Goal: Entertainment & Leisure: Consume media (video, audio)

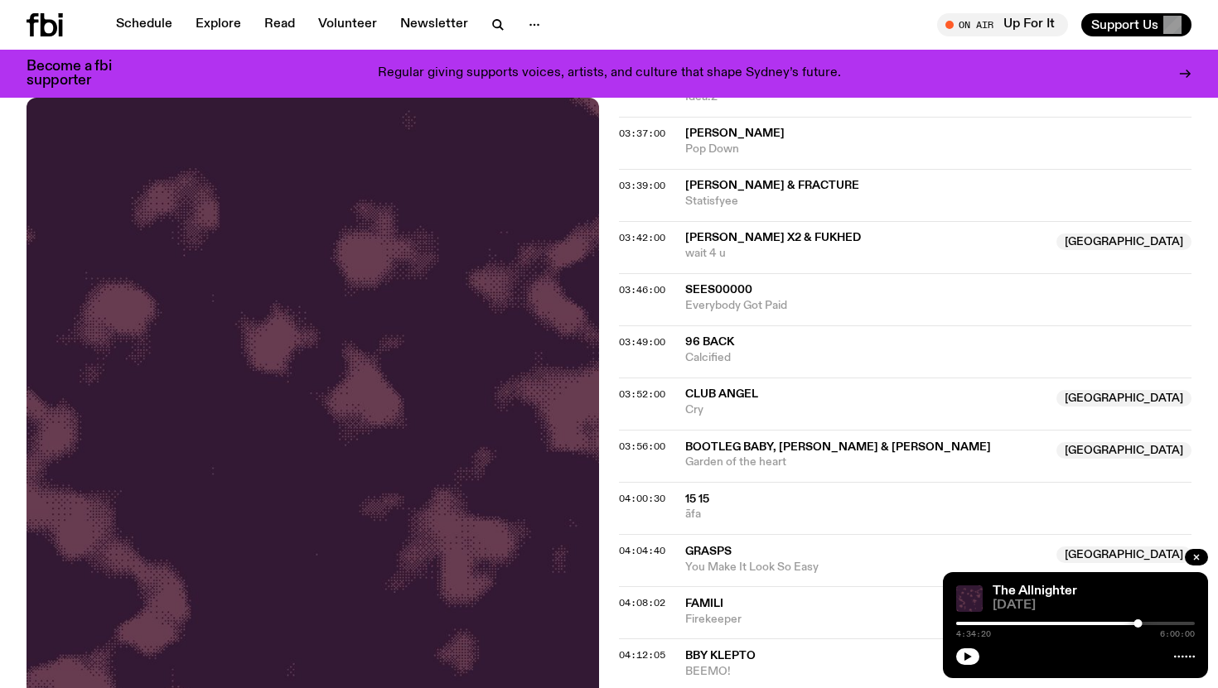
scroll to position [1036, 0]
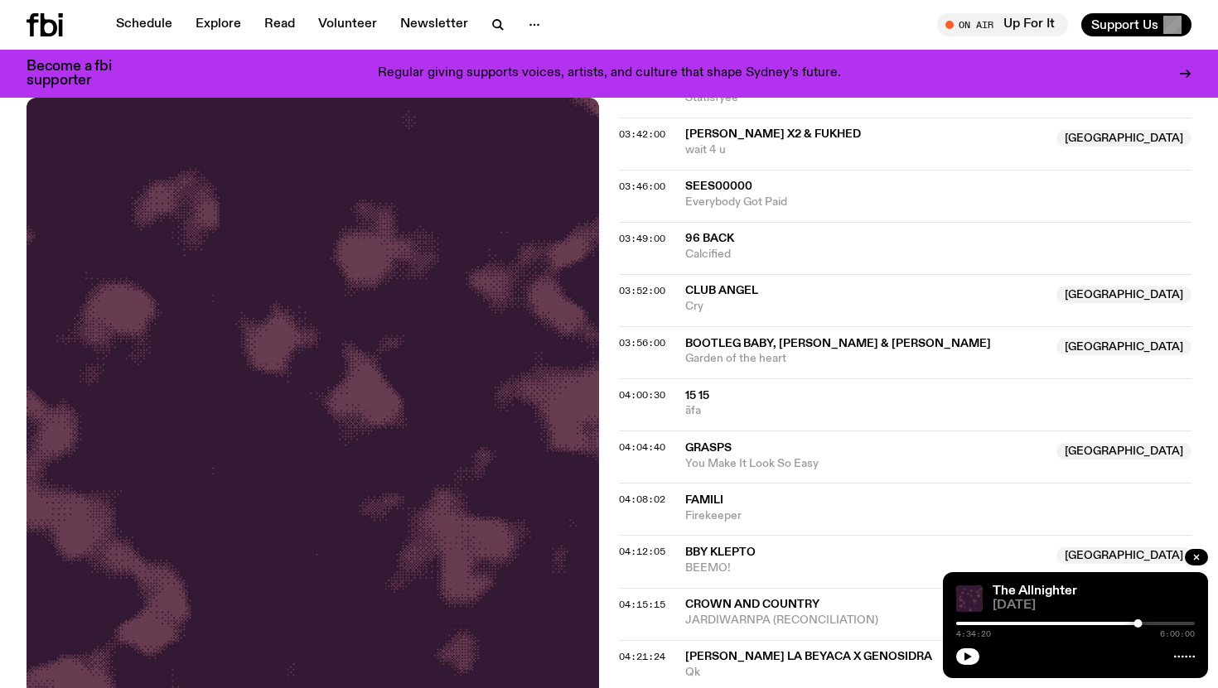
click at [699, 390] on span "15 15" at bounding box center [697, 396] width 24 height 12
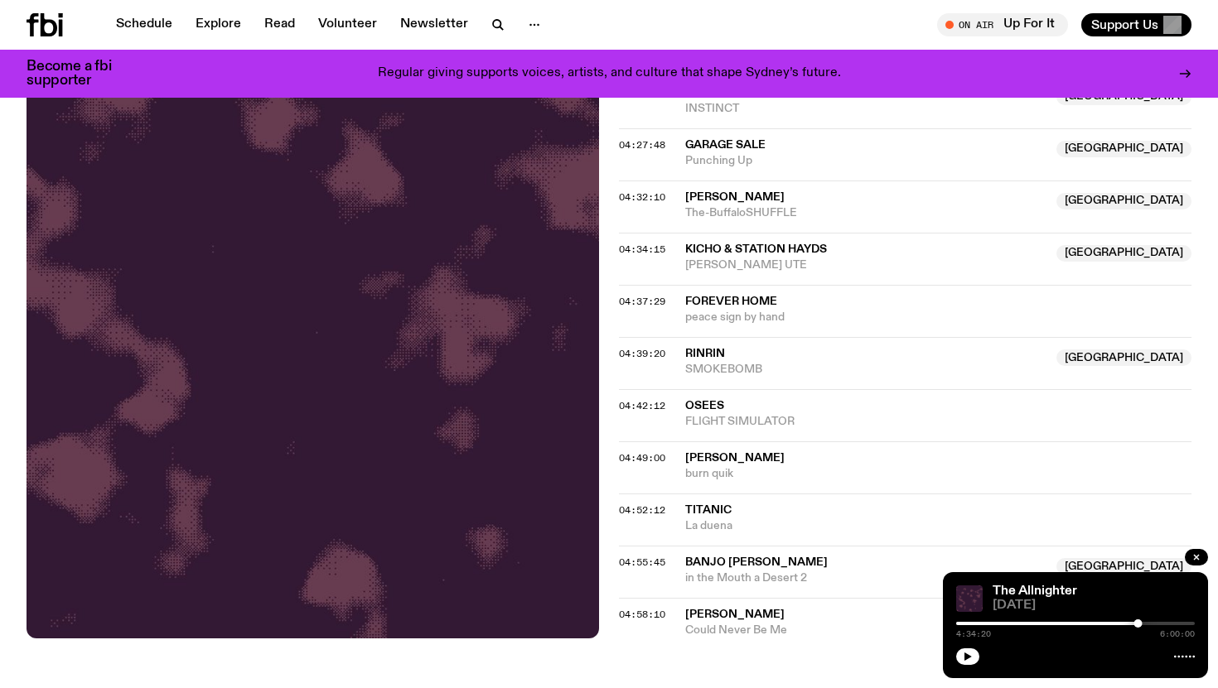
scroll to position [1708, 0]
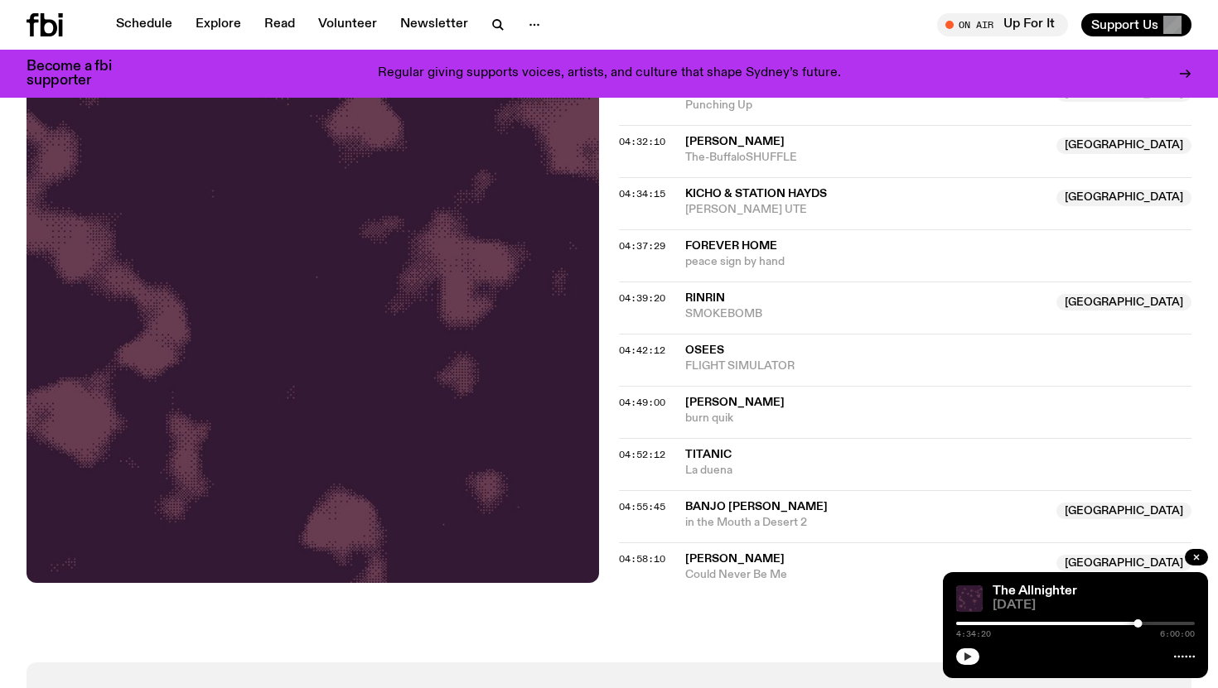
click at [962, 654] on button "button" at bounding box center [967, 657] width 23 height 17
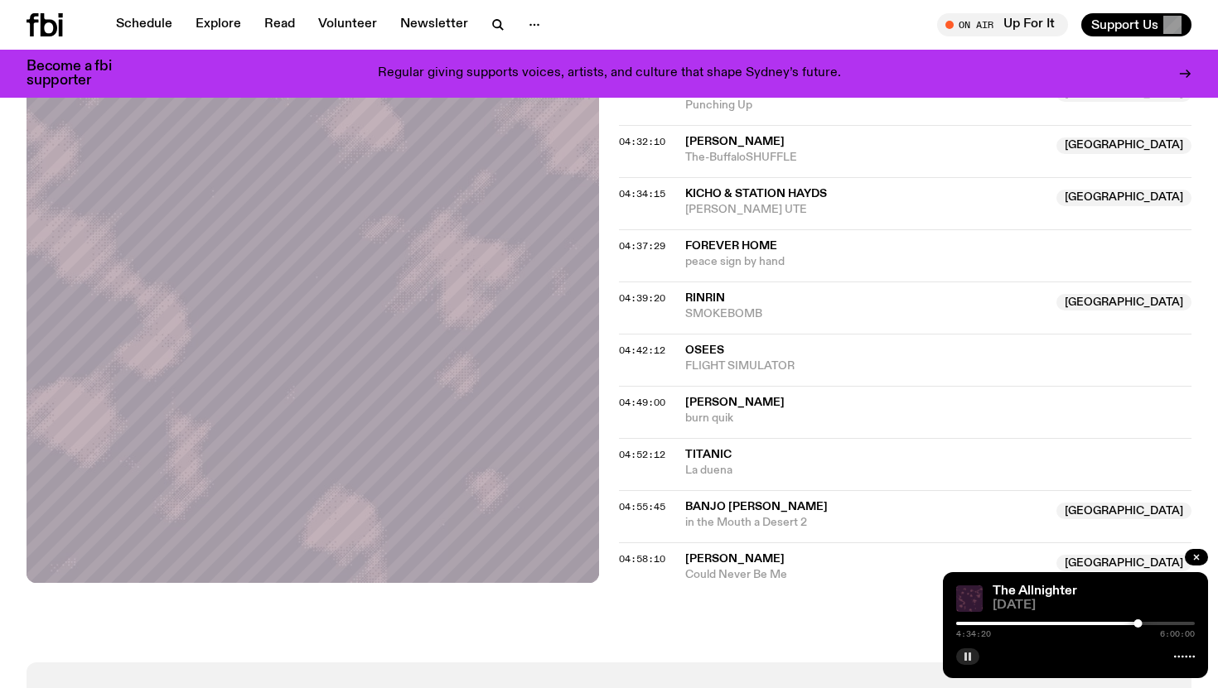
click at [1185, 658] on icon at bounding box center [1184, 656] width 21 height 13
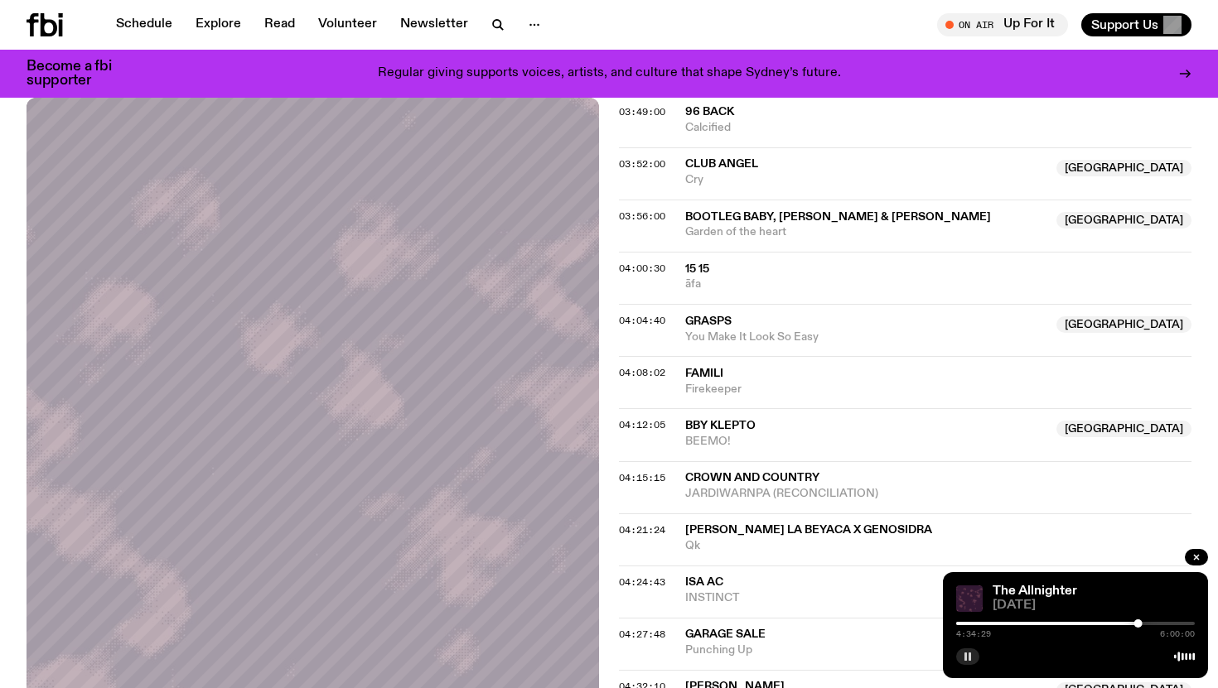
scroll to position [1166, 0]
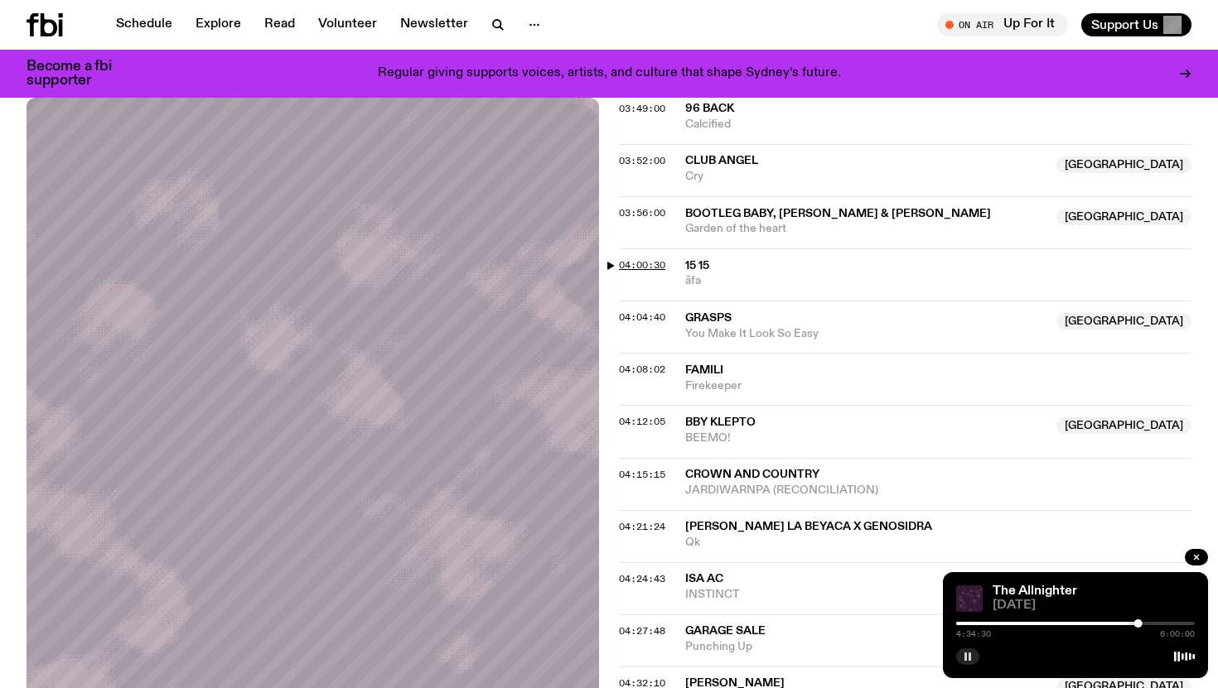
click at [654, 263] on span "04:00:30" at bounding box center [642, 264] width 46 height 13
click at [1117, 625] on div at bounding box center [1117, 624] width 8 height 8
click at [1117, 624] on div at bounding box center [1117, 624] width 8 height 8
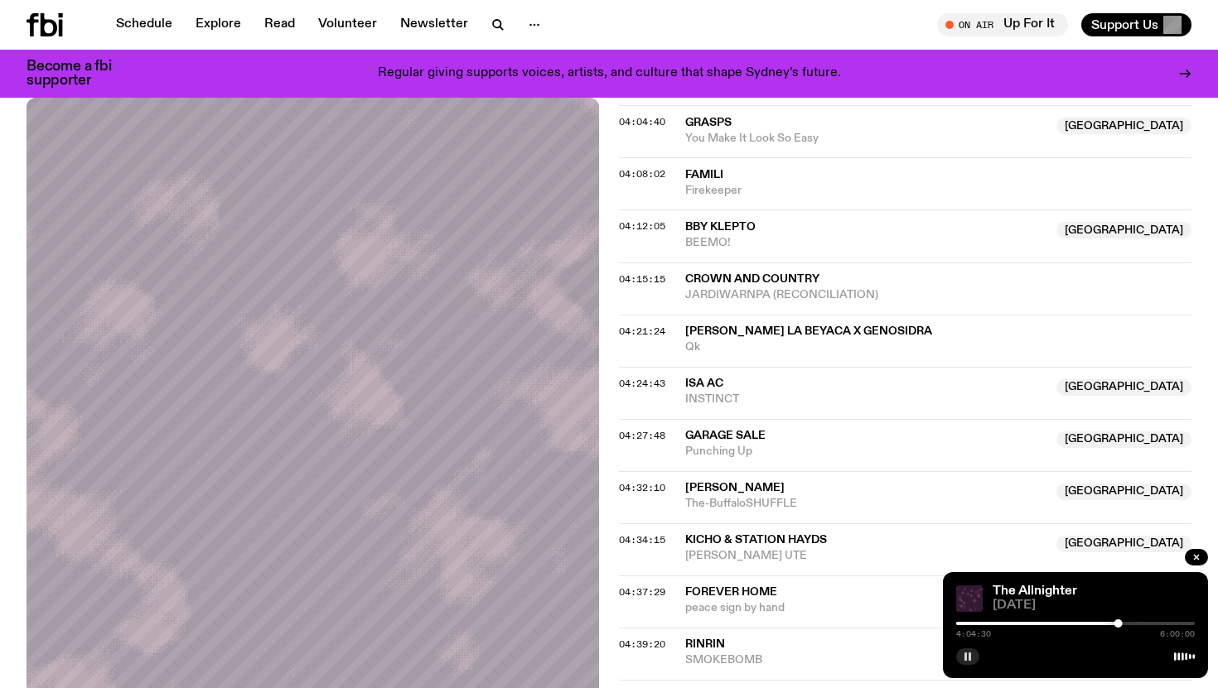
scroll to position [1365, 0]
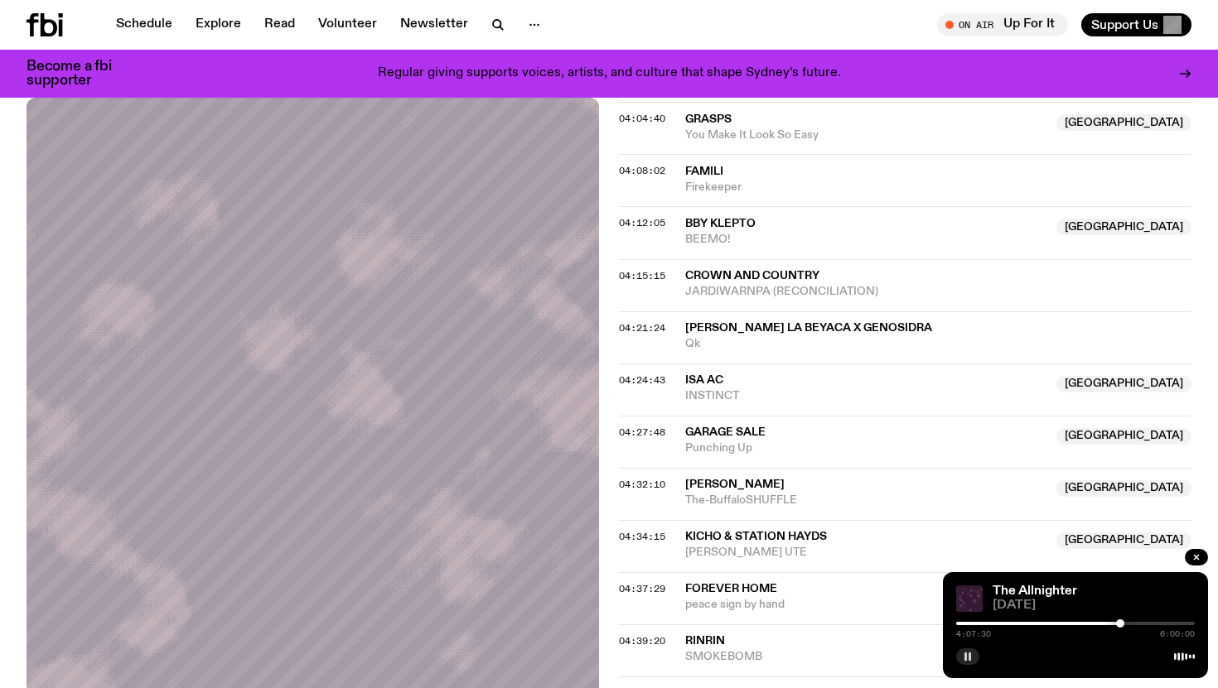
click at [1120, 625] on div at bounding box center [1120, 624] width 8 height 8
click at [1121, 625] on div at bounding box center [1121, 624] width 8 height 8
click at [1122, 624] on div at bounding box center [1122, 624] width 8 height 8
click at [1124, 624] on div at bounding box center [1124, 624] width 8 height 8
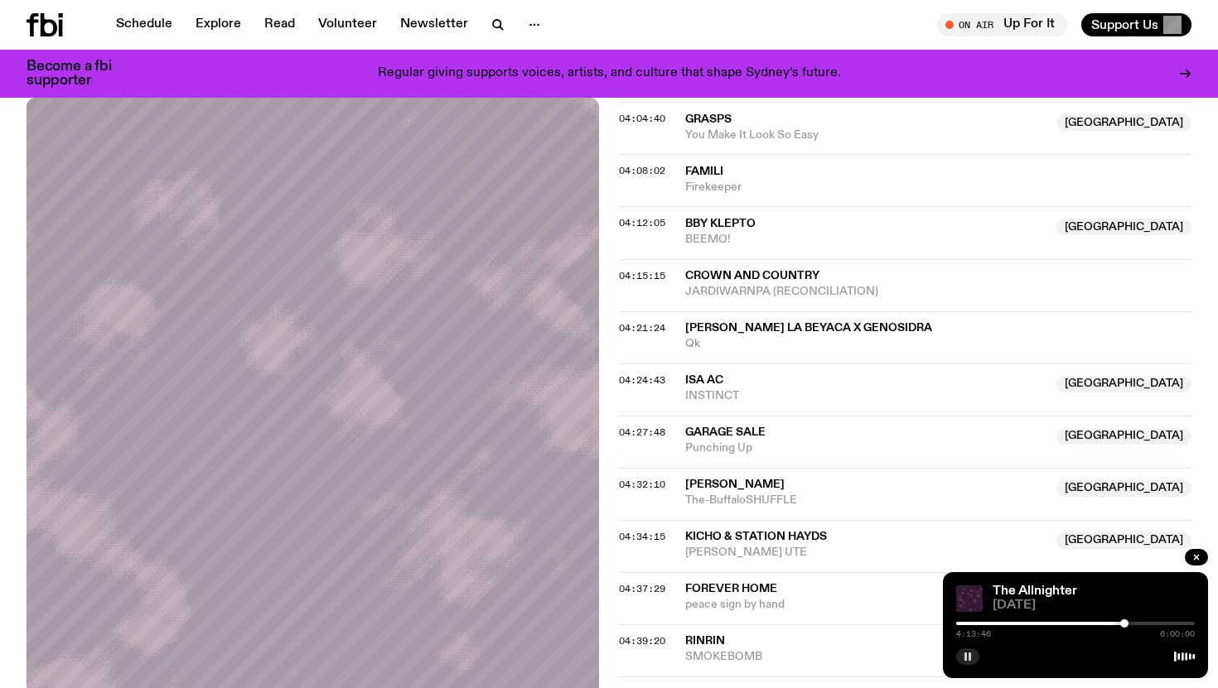
click at [1123, 624] on div at bounding box center [1124, 624] width 8 height 8
click at [1122, 624] on div at bounding box center [1123, 624] width 8 height 8
click at [1123, 624] on div at bounding box center [1121, 624] width 8 height 8
click at [1122, 624] on div at bounding box center [1123, 624] width 8 height 8
click at [1122, 624] on div at bounding box center [1121, 624] width 8 height 8
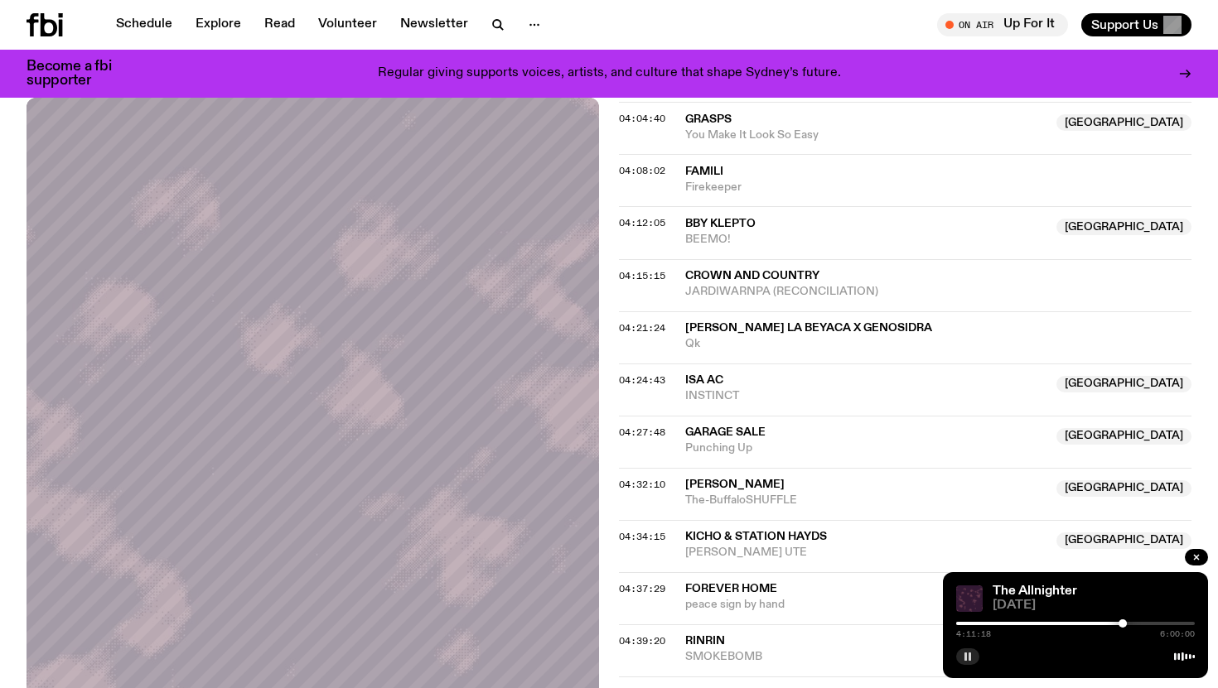
click at [1123, 624] on div at bounding box center [1122, 624] width 8 height 8
click at [1123, 624] on div at bounding box center [1123, 624] width 8 height 8
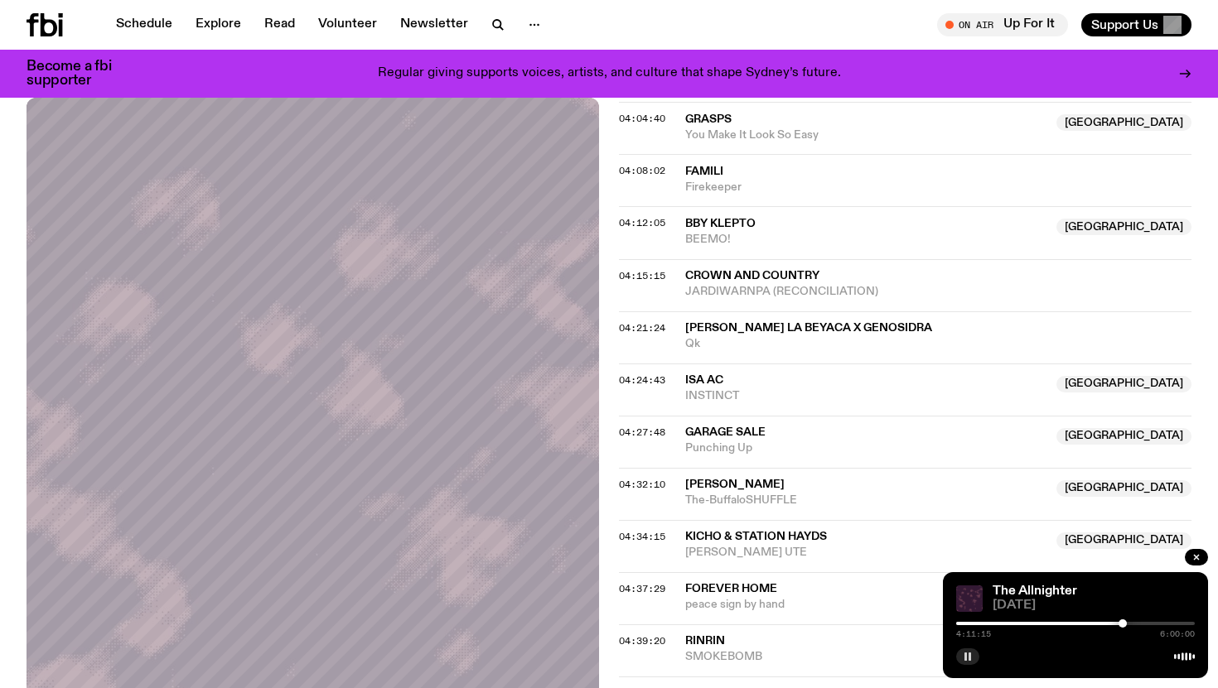
click at [1122, 624] on div at bounding box center [1122, 624] width 8 height 8
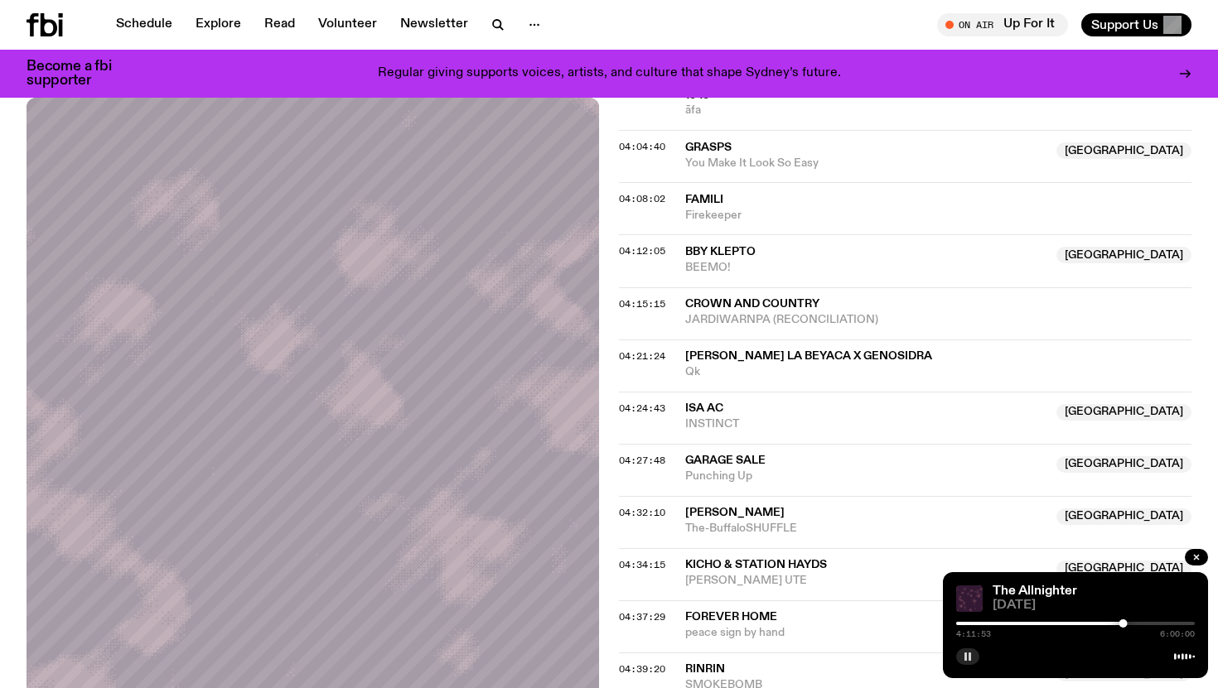
scroll to position [1340, 0]
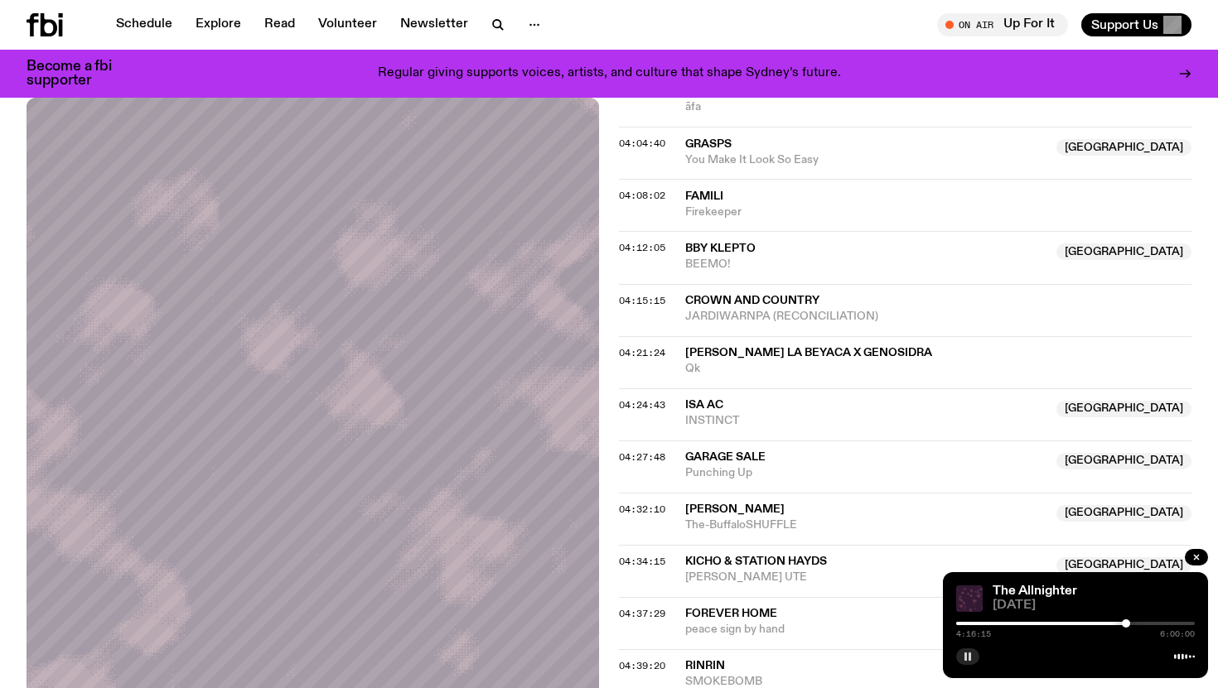
click at [1126, 625] on div at bounding box center [1126, 624] width 8 height 8
click at [1125, 624] on div at bounding box center [1125, 624] width 8 height 8
click at [1127, 624] on div at bounding box center [1126, 624] width 8 height 8
click at [1129, 624] on div at bounding box center [1129, 624] width 8 height 8
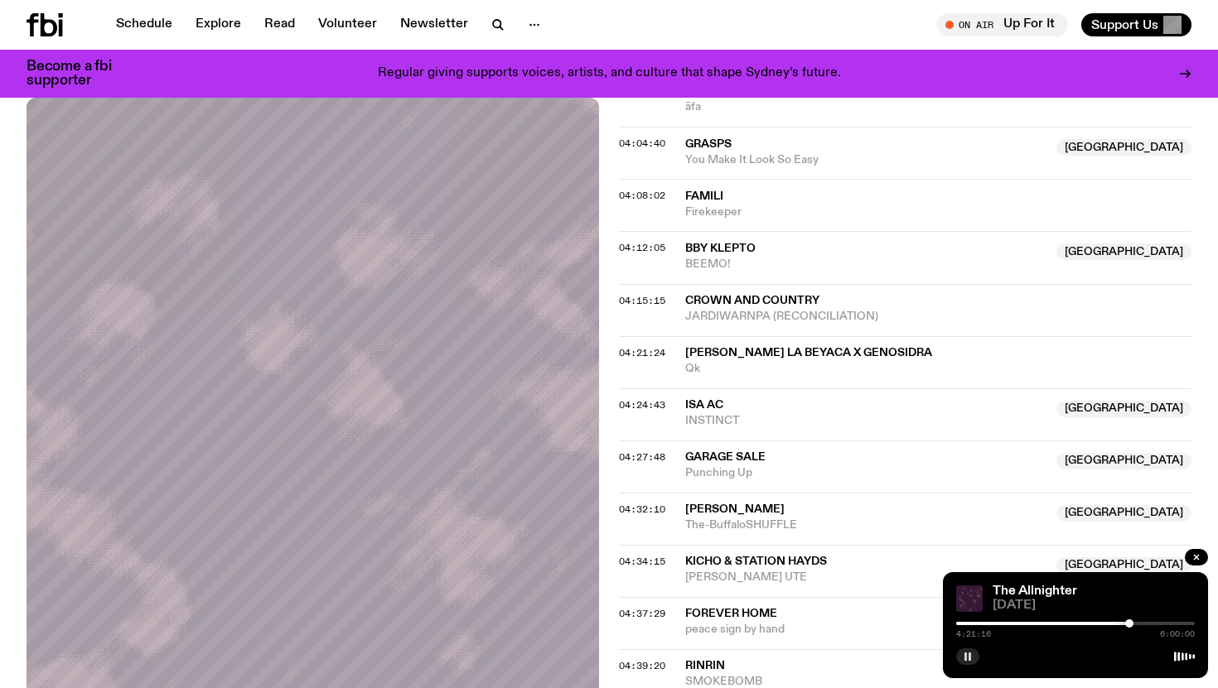
click at [1128, 624] on div at bounding box center [1129, 624] width 8 height 8
click at [1131, 622] on div at bounding box center [1129, 624] width 8 height 8
click at [1132, 622] on div at bounding box center [1131, 624] width 8 height 8
click at [1132, 622] on div at bounding box center [1132, 624] width 8 height 8
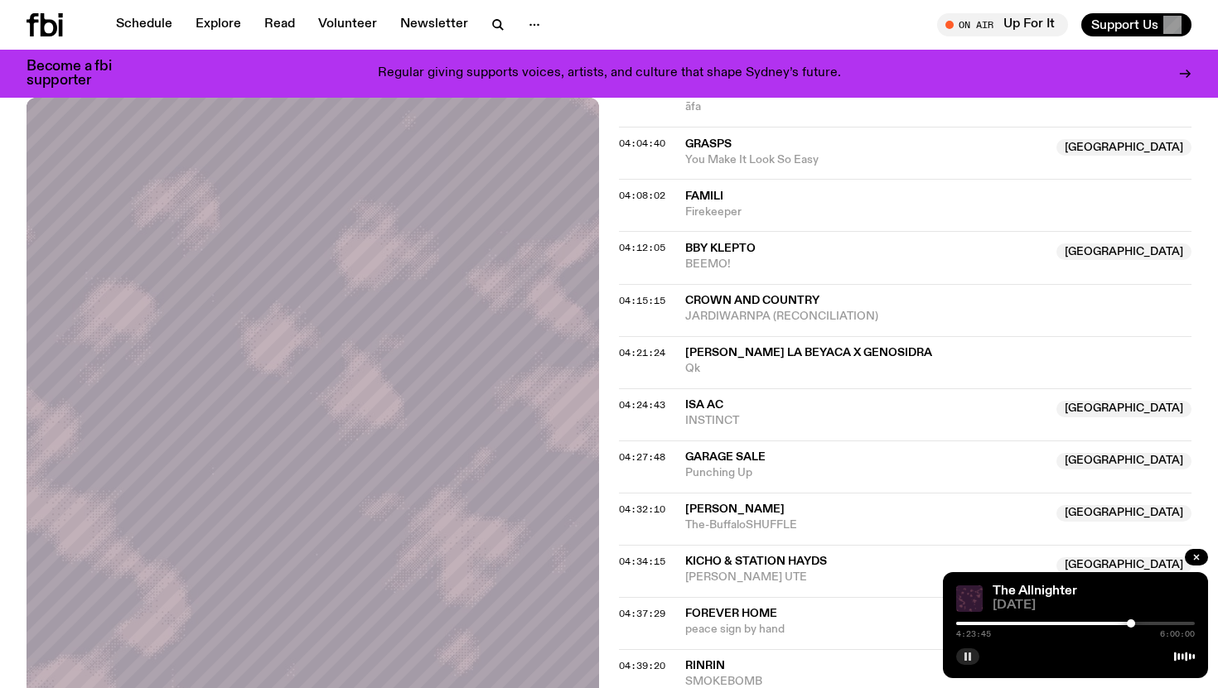
click at [1131, 622] on div at bounding box center [1131, 624] width 8 height 8
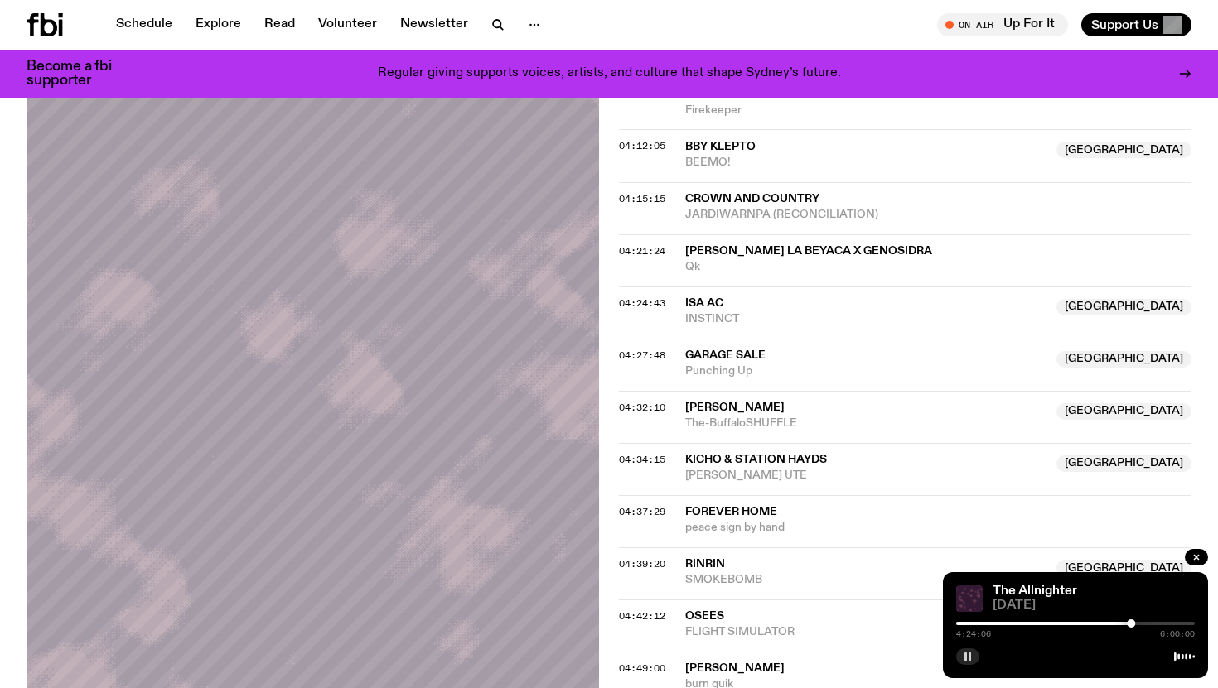
scroll to position [1444, 0]
click at [1132, 623] on div at bounding box center [1131, 624] width 8 height 8
click at [1134, 623] on div at bounding box center [1132, 624] width 8 height 8
click at [1134, 623] on div at bounding box center [1134, 624] width 8 height 8
click at [1133, 623] on div at bounding box center [1134, 624] width 8 height 8
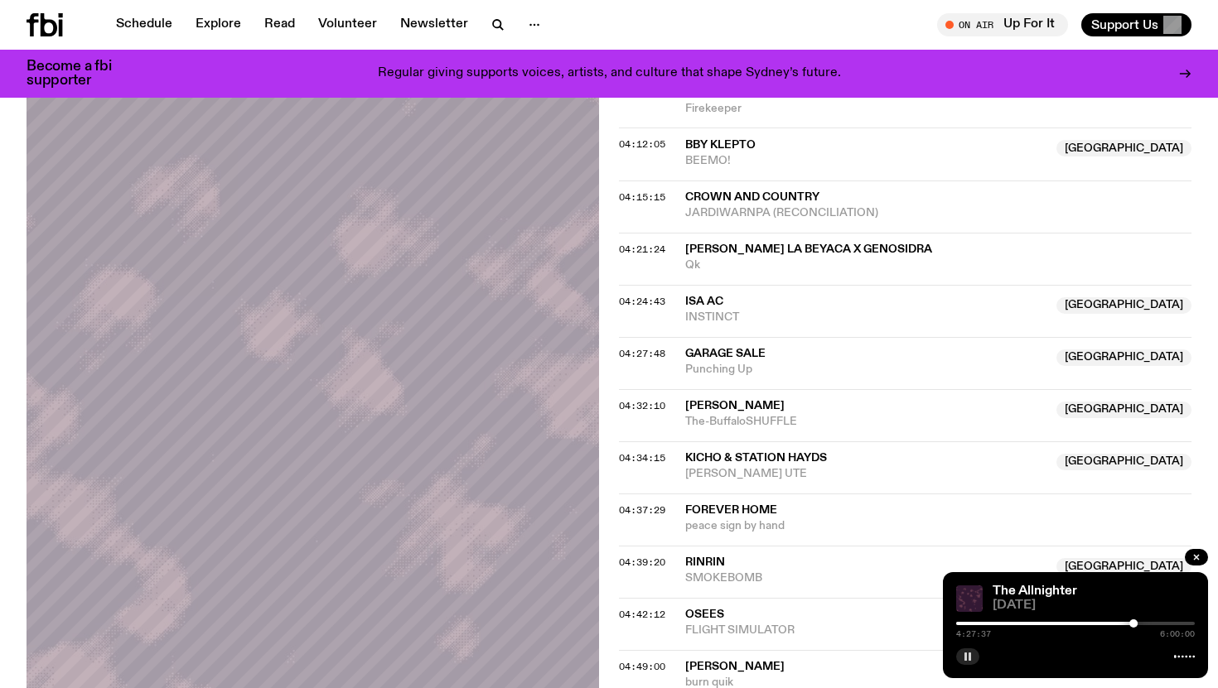
click at [1135, 623] on div at bounding box center [1133, 624] width 8 height 8
click at [1137, 623] on div at bounding box center [1136, 624] width 8 height 8
click at [1135, 622] on div at bounding box center [1135, 624] width 8 height 8
click at [1137, 622] on div at bounding box center [1135, 624] width 8 height 8
click at [1136, 622] on div at bounding box center [1136, 624] width 8 height 8
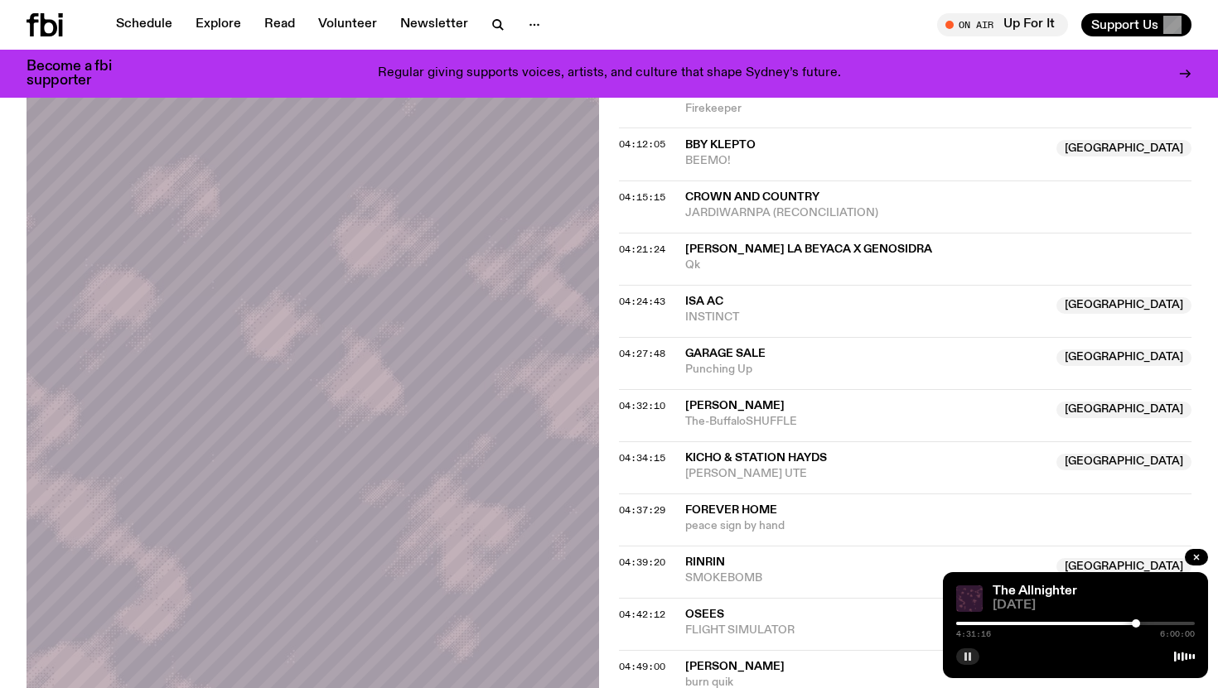
click at [1135, 622] on div at bounding box center [1136, 624] width 8 height 8
click at [1136, 622] on div at bounding box center [1135, 624] width 8 height 8
click at [1135, 622] on div at bounding box center [1135, 624] width 8 height 8
click at [1136, 622] on div at bounding box center [1135, 624] width 8 height 8
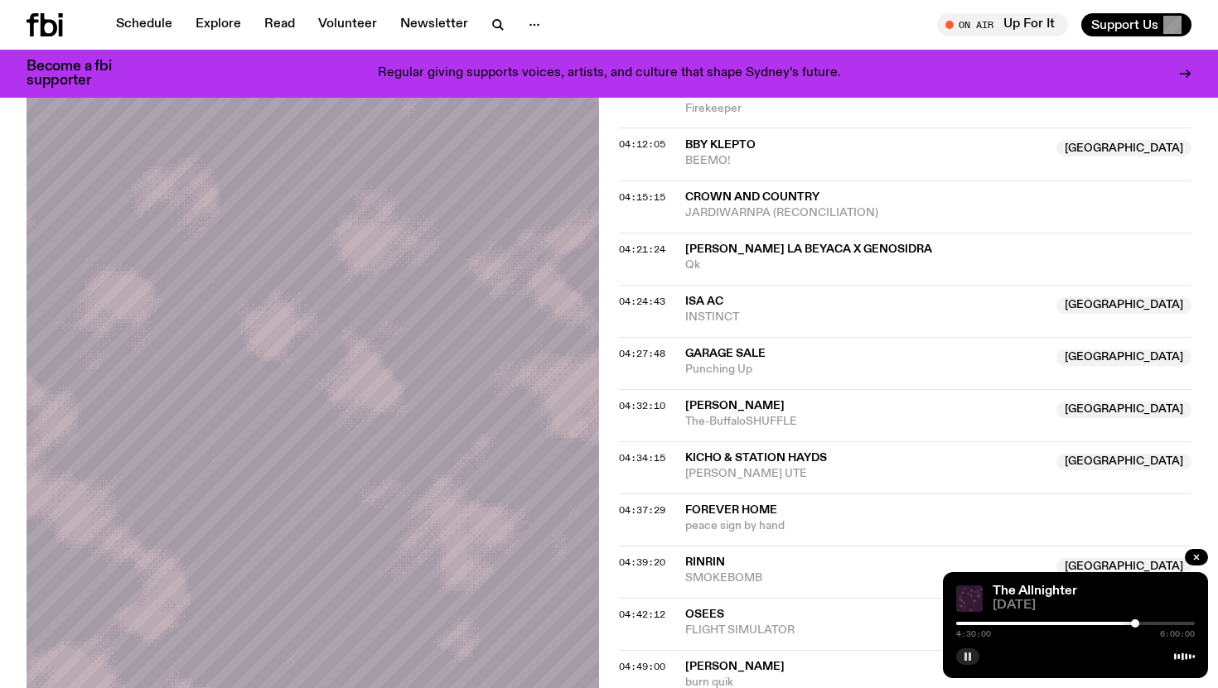
click at [1135, 622] on div at bounding box center [1135, 624] width 8 height 8
click at [1136, 622] on div at bounding box center [1136, 624] width 8 height 8
click at [1137, 622] on div at bounding box center [1136, 624] width 8 height 8
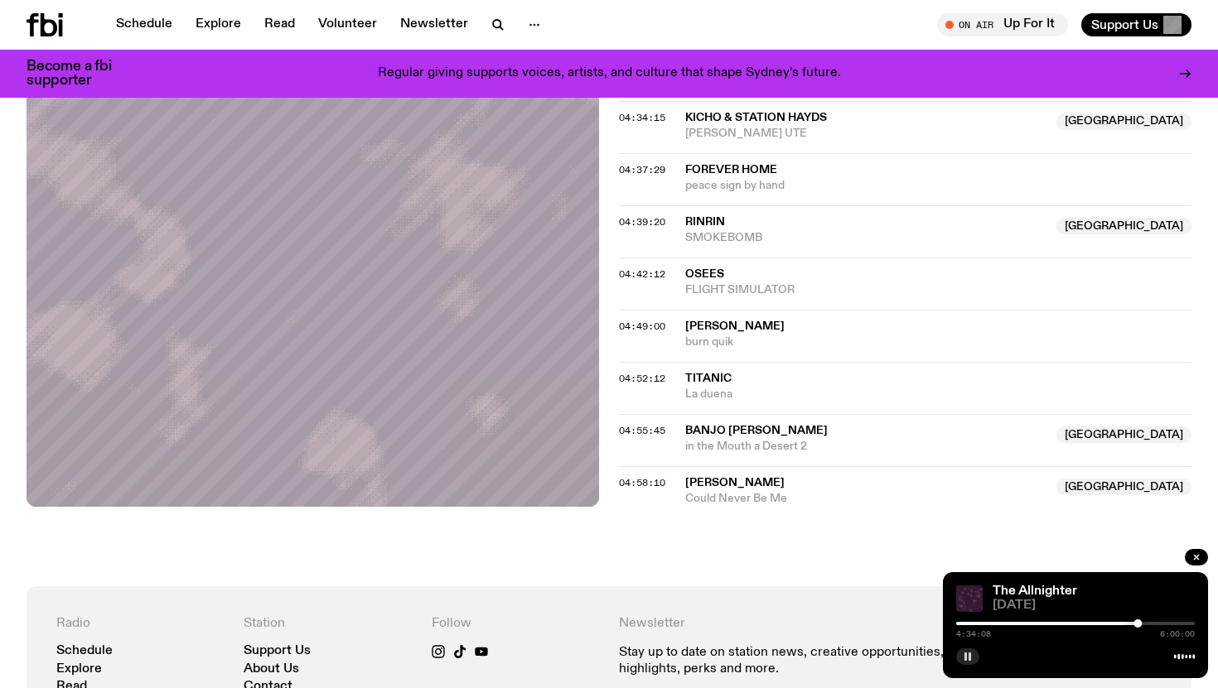
scroll to position [1784, 0]
click at [1139, 622] on div at bounding box center [1139, 624] width 8 height 8
click at [1141, 622] on div at bounding box center [1139, 624] width 8 height 8
click at [1141, 622] on div at bounding box center [1141, 624] width 8 height 8
click at [1141, 623] on div at bounding box center [1141, 624] width 8 height 8
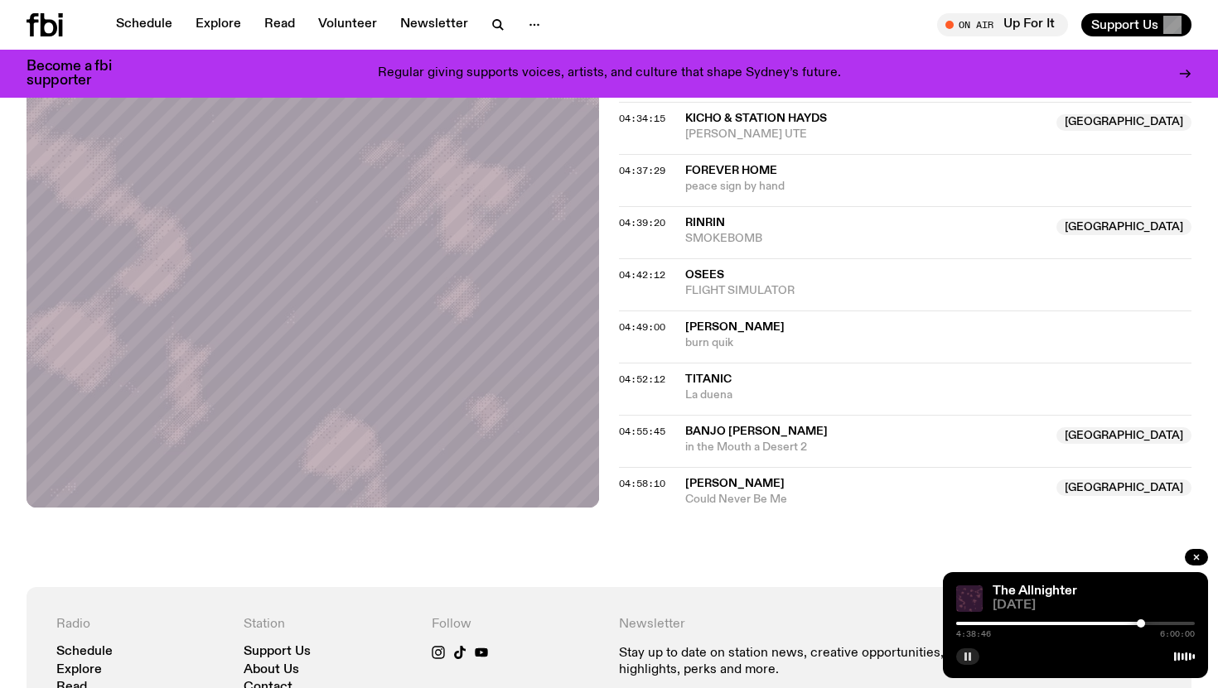
click at [1140, 622] on div at bounding box center [1141, 624] width 8 height 8
click at [1139, 622] on div at bounding box center [1140, 624] width 8 height 8
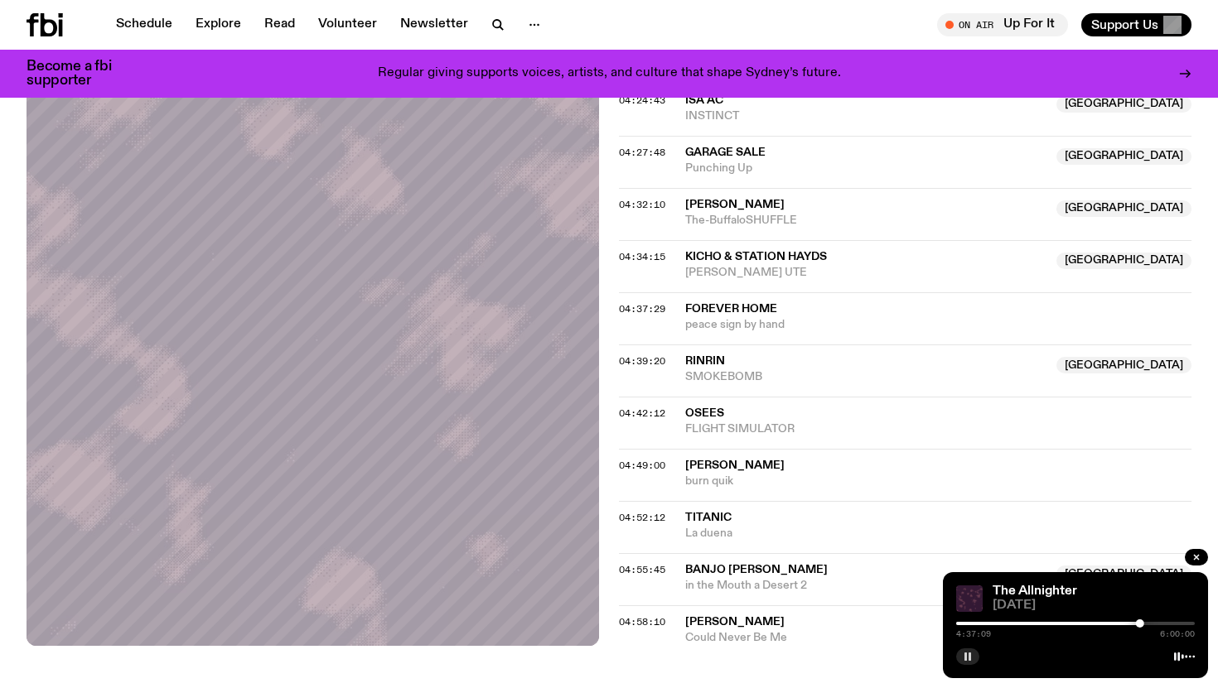
scroll to position [1690, 0]
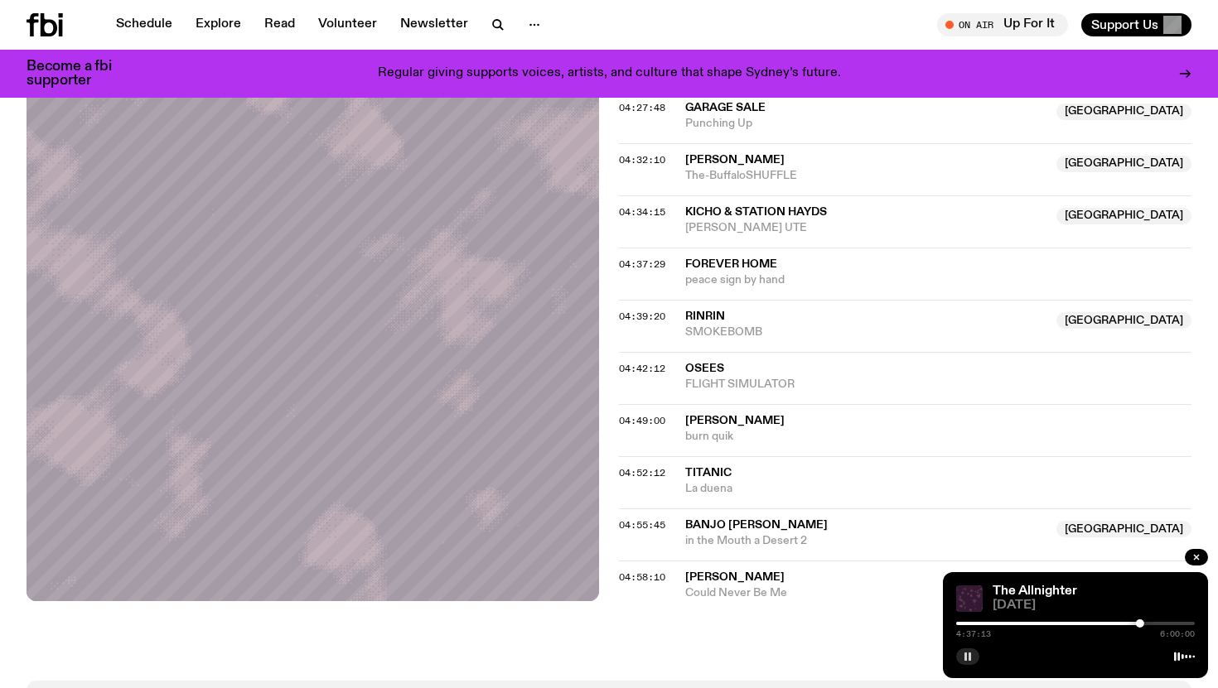
click at [1142, 625] on div at bounding box center [1140, 624] width 8 height 8
click at [1141, 624] on div at bounding box center [1141, 624] width 8 height 8
click at [1142, 624] on div at bounding box center [1141, 624] width 8 height 8
click at [1143, 624] on div at bounding box center [1142, 624] width 8 height 8
click at [1144, 623] on div at bounding box center [1144, 624] width 8 height 8
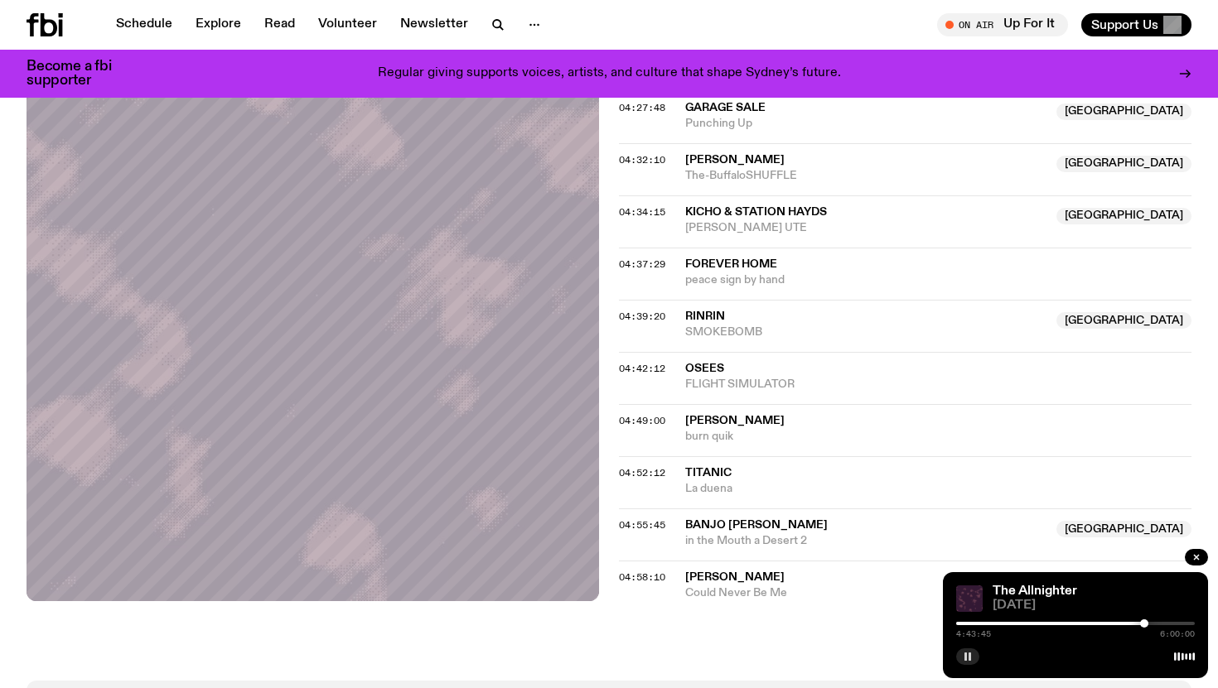
click at [1144, 623] on div at bounding box center [1144, 624] width 8 height 8
click at [1143, 623] on div at bounding box center [1144, 624] width 8 height 8
click at [1142, 623] on div at bounding box center [1142, 624] width 8 height 8
click at [1143, 623] on div at bounding box center [1143, 624] width 8 height 8
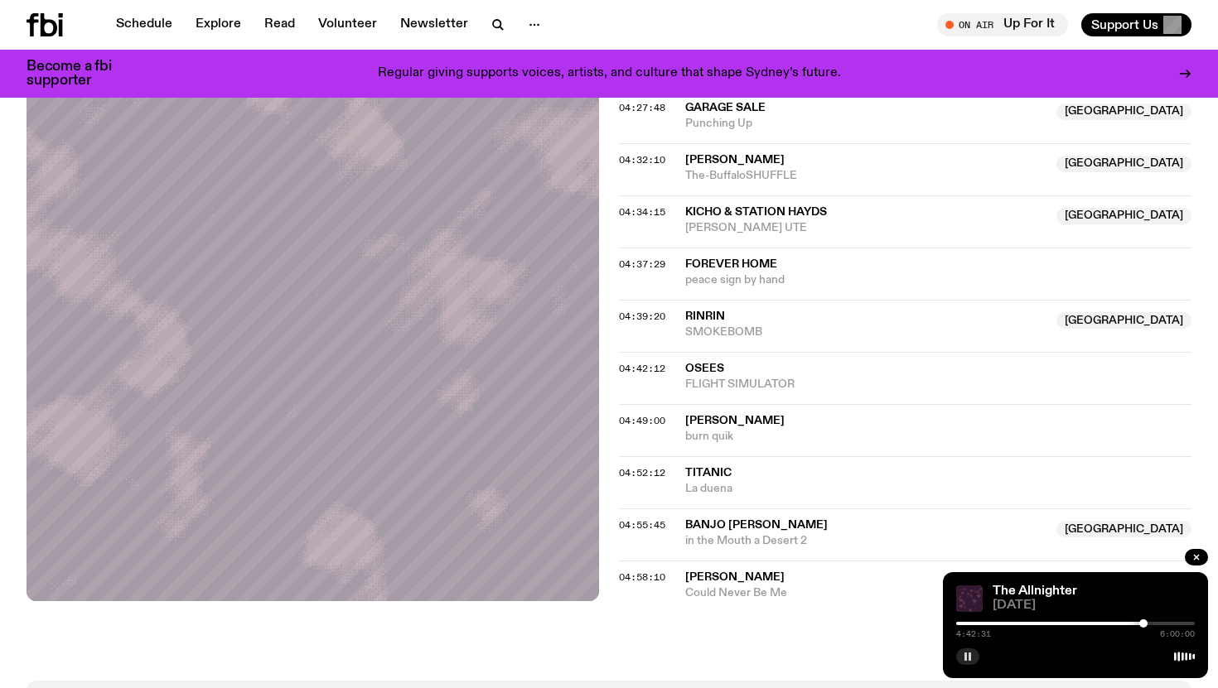
click at [1142, 623] on div at bounding box center [1143, 624] width 8 height 8
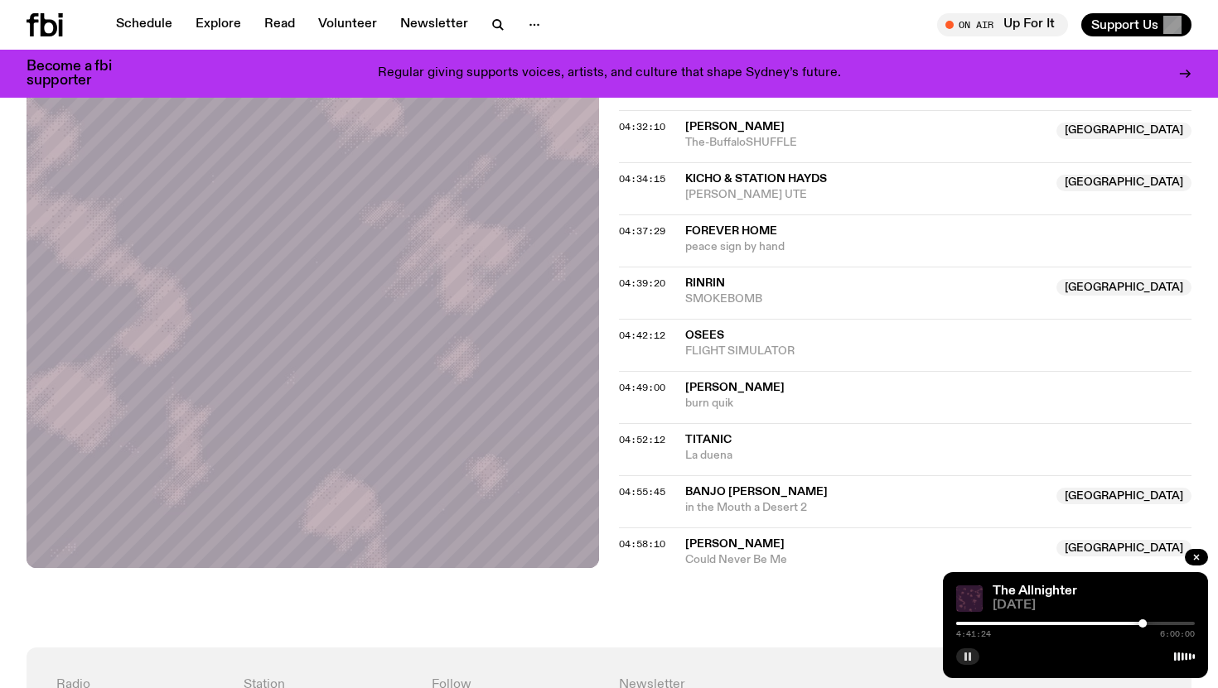
scroll to position [1729, 0]
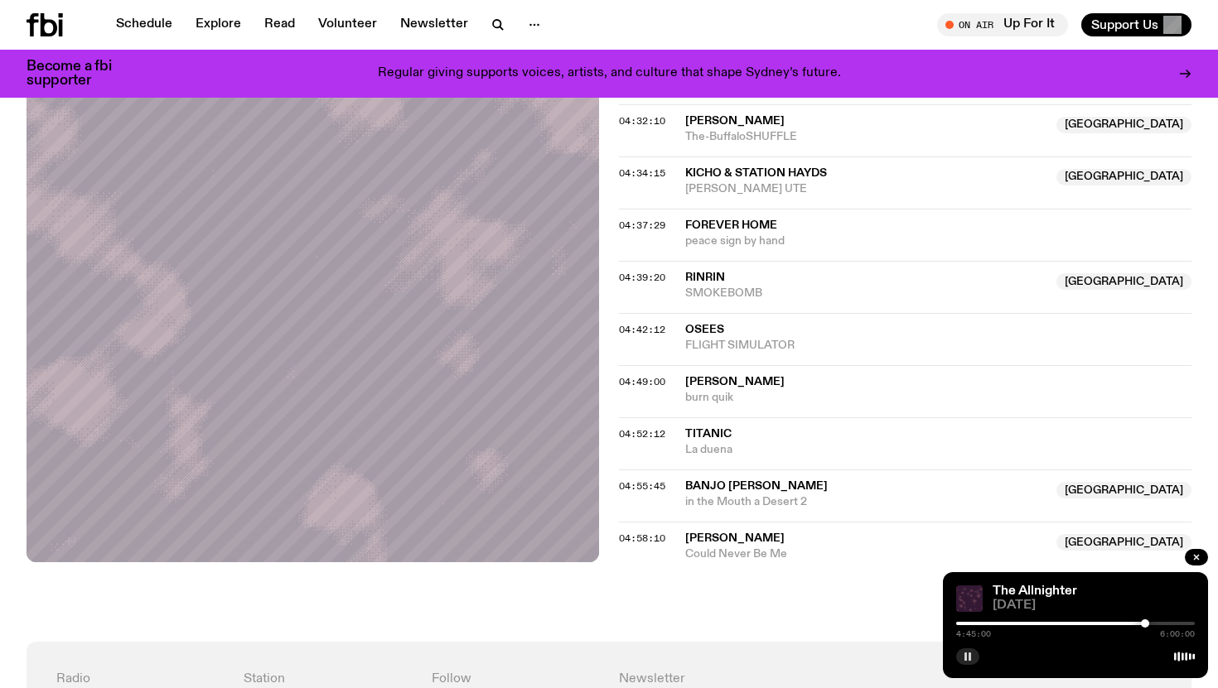
click at [1145, 622] on div at bounding box center [1145, 624] width 8 height 8
click at [1146, 622] on div at bounding box center [1145, 624] width 8 height 8
click at [1149, 622] on div at bounding box center [1146, 624] width 8 height 8
click at [1148, 622] on div at bounding box center [1149, 624] width 8 height 8
click at [1148, 622] on div at bounding box center [1148, 624] width 8 height 8
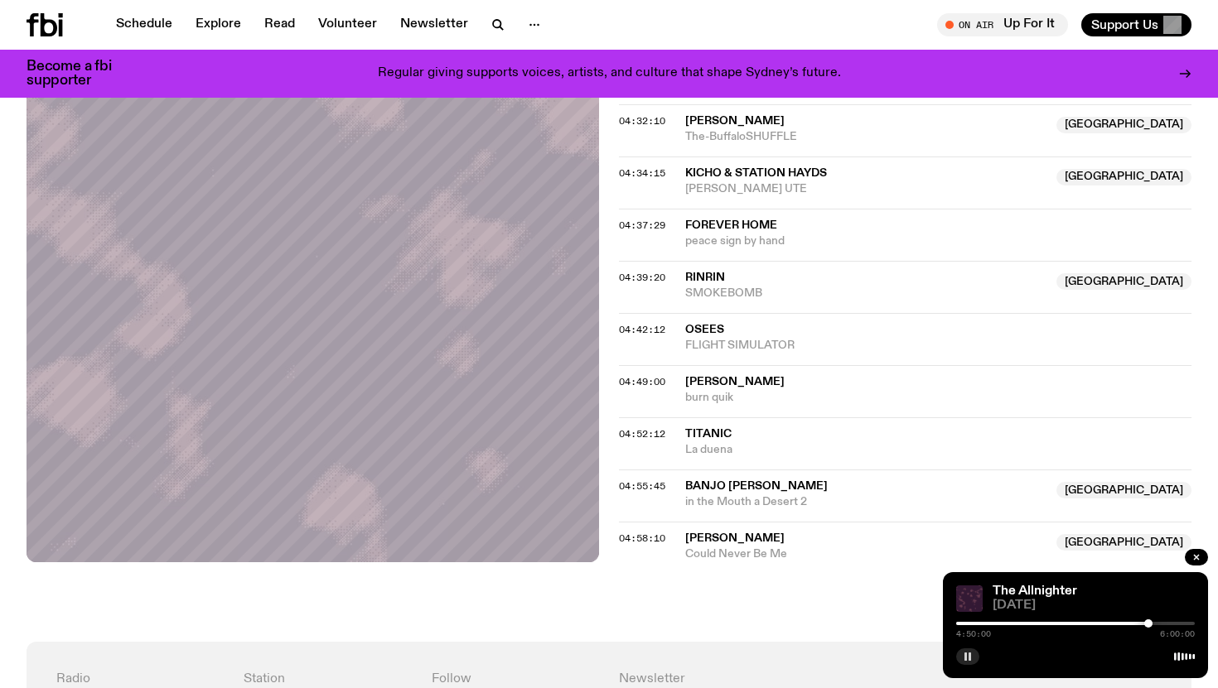
click at [1148, 622] on div at bounding box center [1148, 624] width 8 height 8
click at [1147, 623] on div at bounding box center [1147, 624] width 8 height 8
click at [1146, 623] on div at bounding box center [1147, 624] width 8 height 8
click at [1146, 623] on div at bounding box center [1146, 624] width 8 height 8
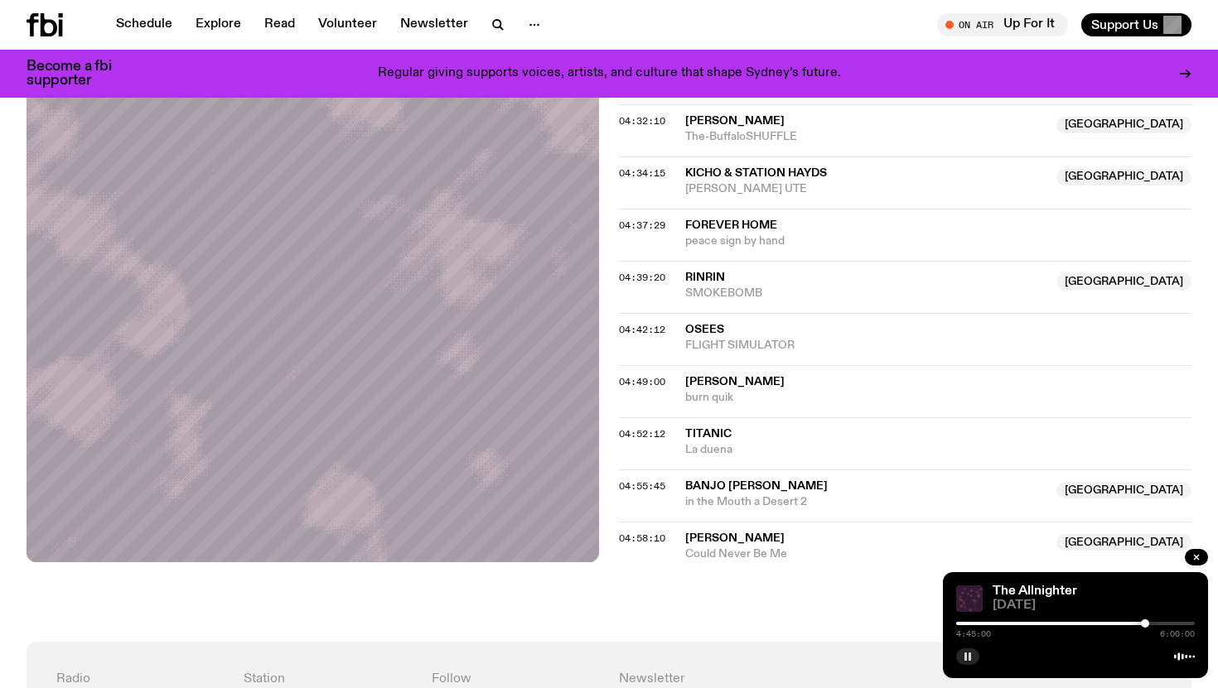
click at [1145, 623] on div at bounding box center [1145, 624] width 8 height 8
click at [1145, 622] on div at bounding box center [1145, 624] width 8 height 8
click at [1146, 622] on div at bounding box center [1146, 624] width 8 height 8
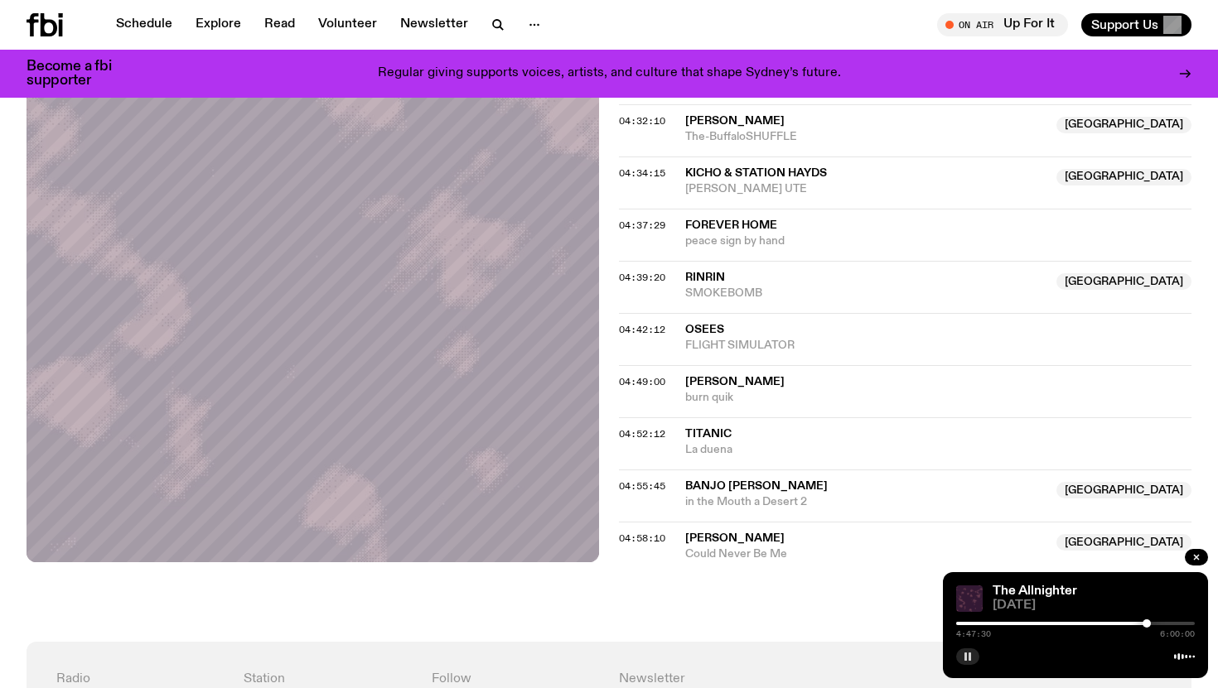
click at [1146, 622] on div at bounding box center [1146, 624] width 8 height 8
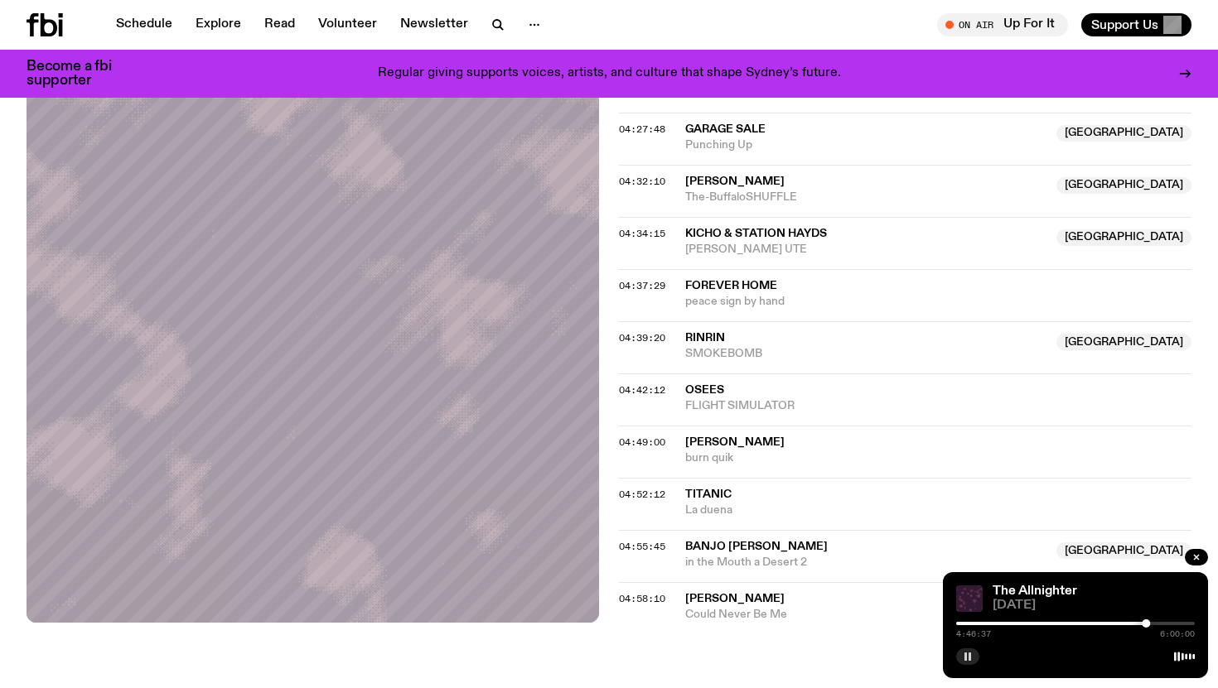
scroll to position [1691, 0]
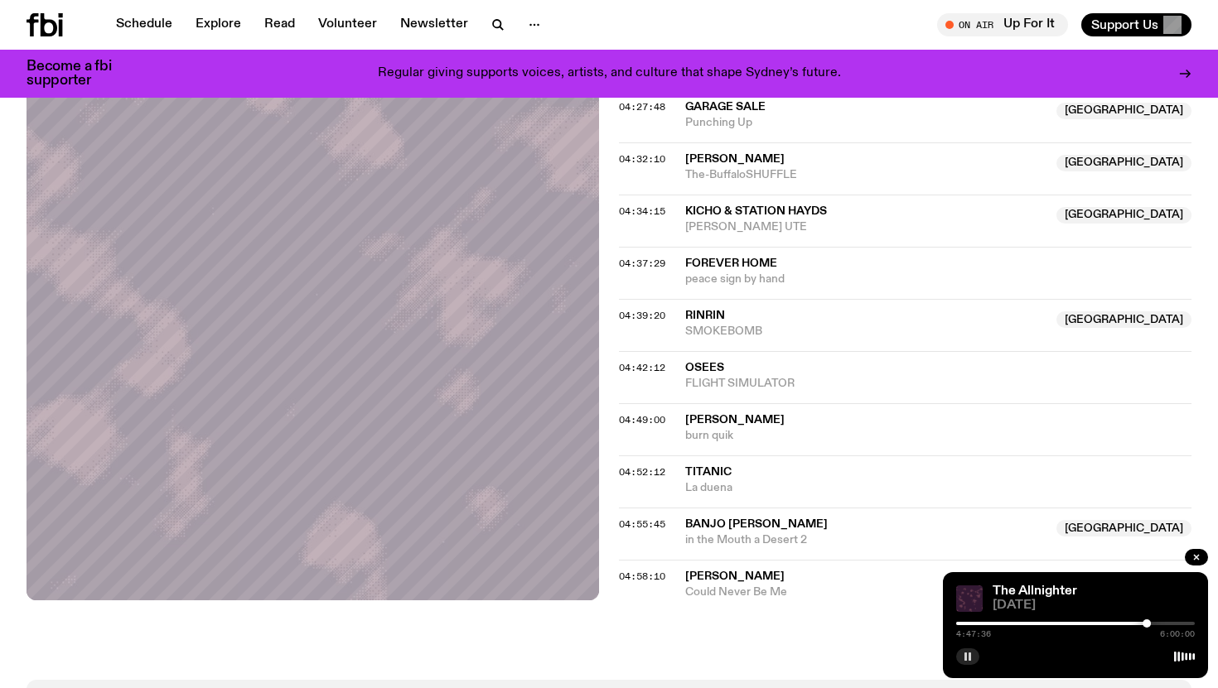
click at [1149, 625] on div at bounding box center [1146, 624] width 8 height 8
click at [1150, 624] on div at bounding box center [1150, 624] width 8 height 8
click at [1149, 624] on div at bounding box center [1149, 624] width 8 height 8
click at [1150, 624] on div at bounding box center [1150, 624] width 8 height 8
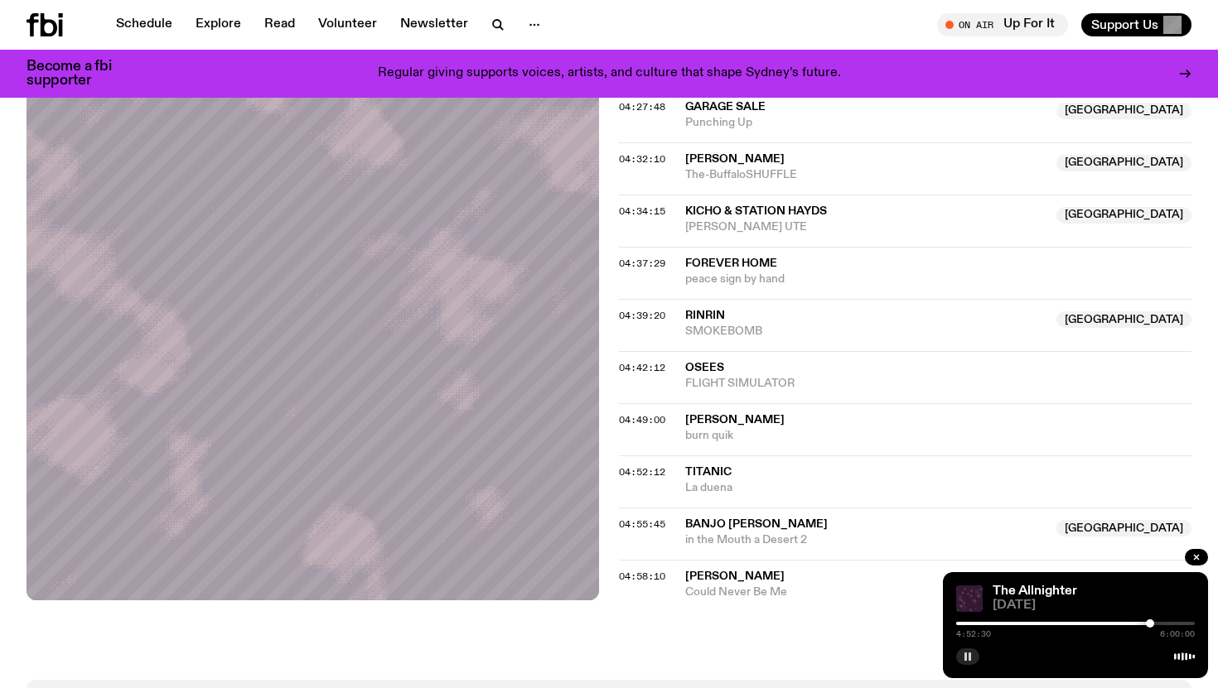
click at [1150, 624] on div at bounding box center [1150, 624] width 8 height 8
click at [1149, 624] on div at bounding box center [1149, 624] width 8 height 8
click at [1151, 622] on div at bounding box center [1150, 624] width 8 height 8
click at [1152, 623] on div at bounding box center [1151, 624] width 8 height 8
click at [1152, 623] on div at bounding box center [1152, 624] width 8 height 8
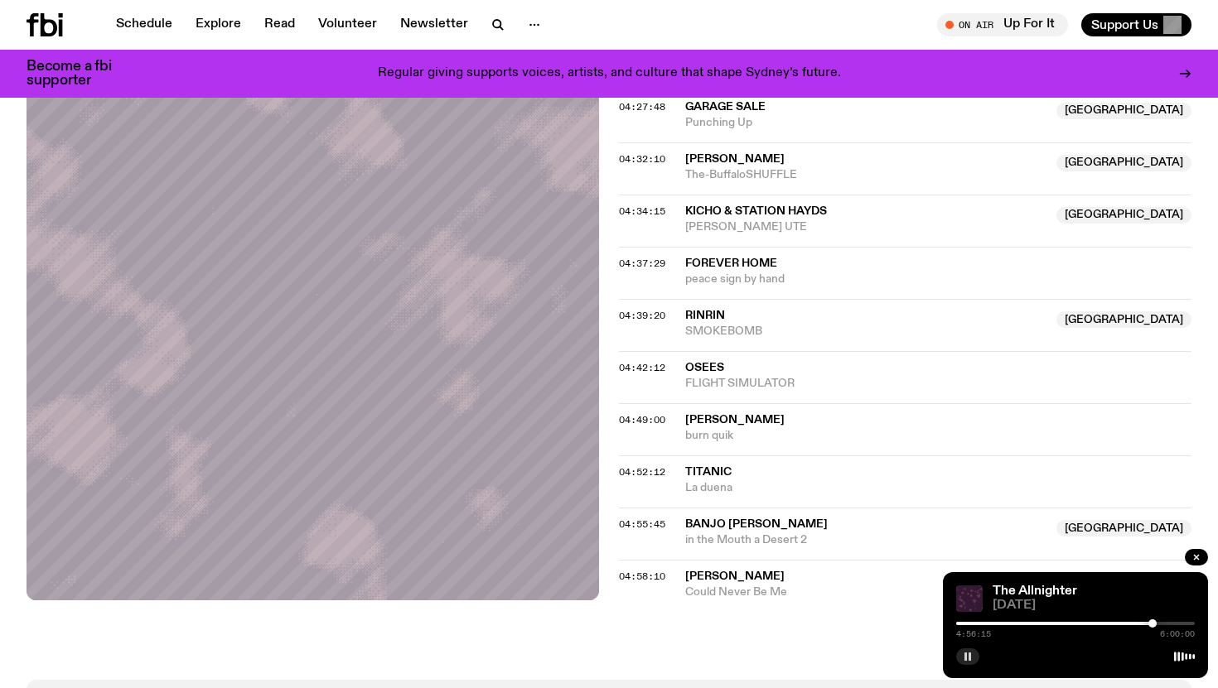
click at [1152, 623] on div at bounding box center [1152, 624] width 8 height 8
click at [1151, 623] on div at bounding box center [1152, 624] width 8 height 8
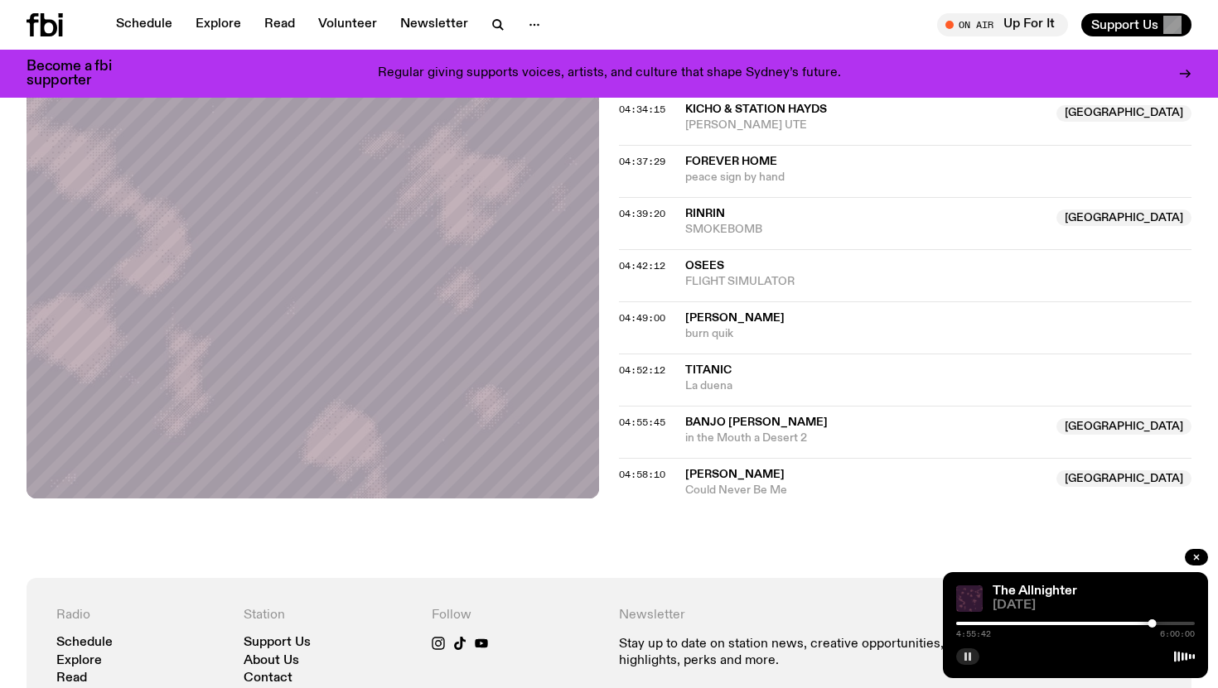
scroll to position [1813, 0]
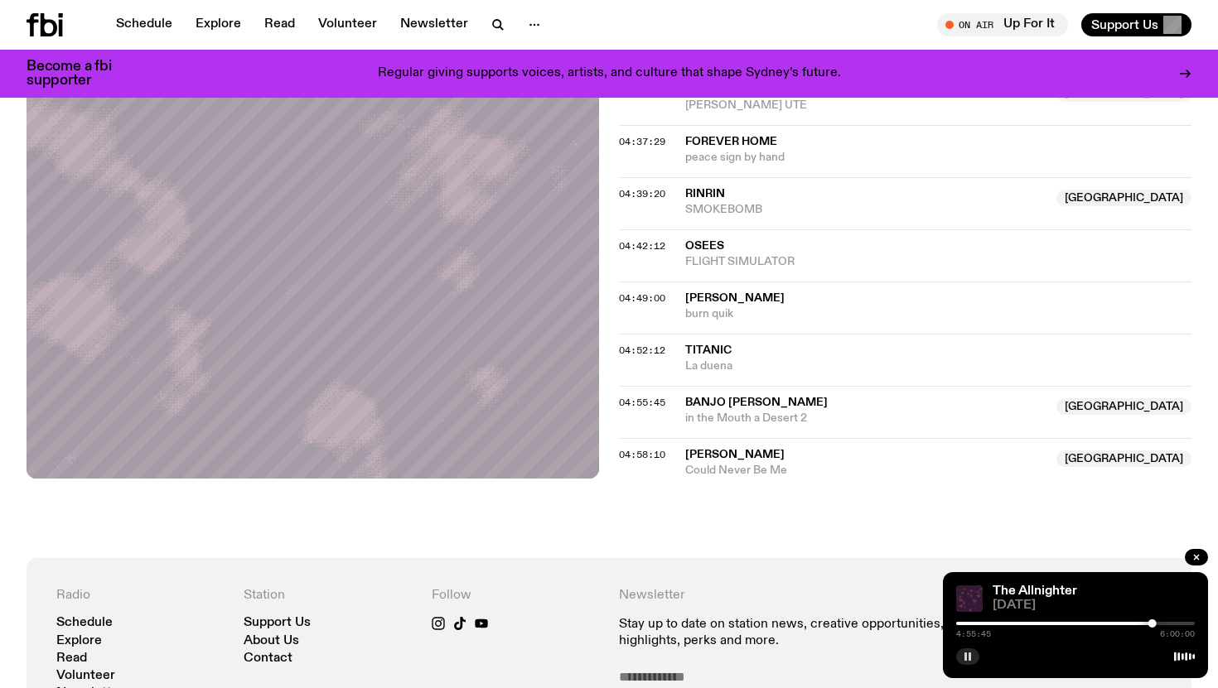
click at [1154, 621] on div at bounding box center [1152, 624] width 8 height 8
click at [1153, 621] on div at bounding box center [1153, 624] width 8 height 8
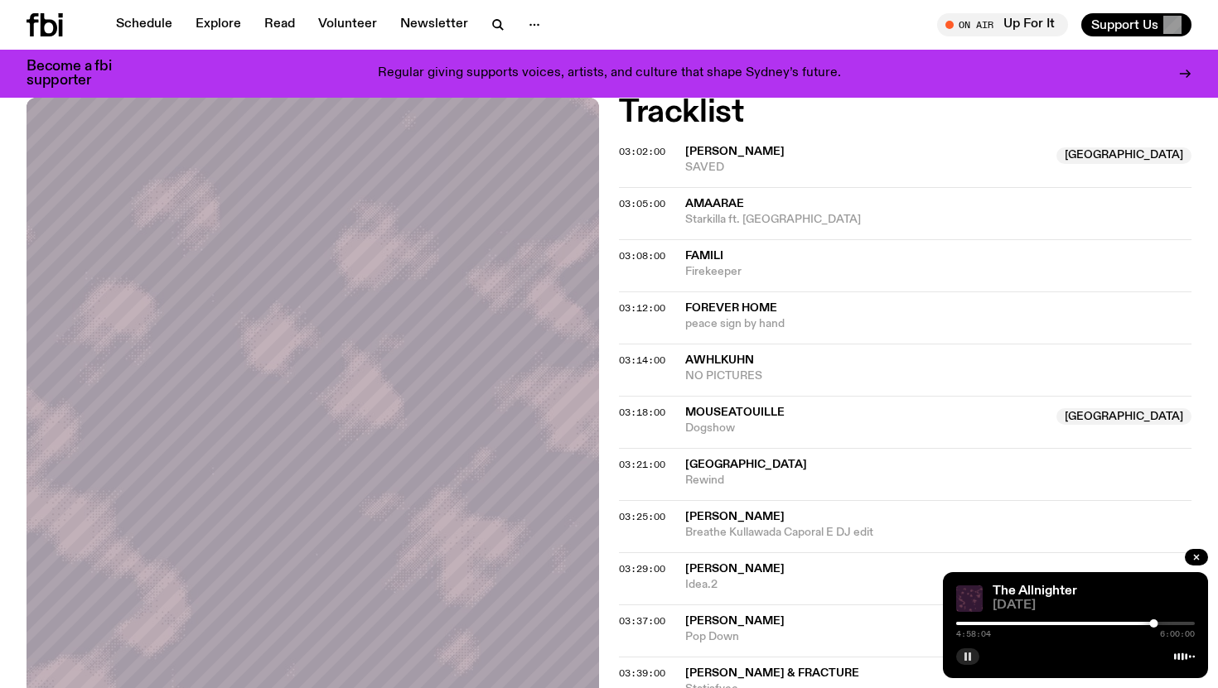
scroll to position [384, 0]
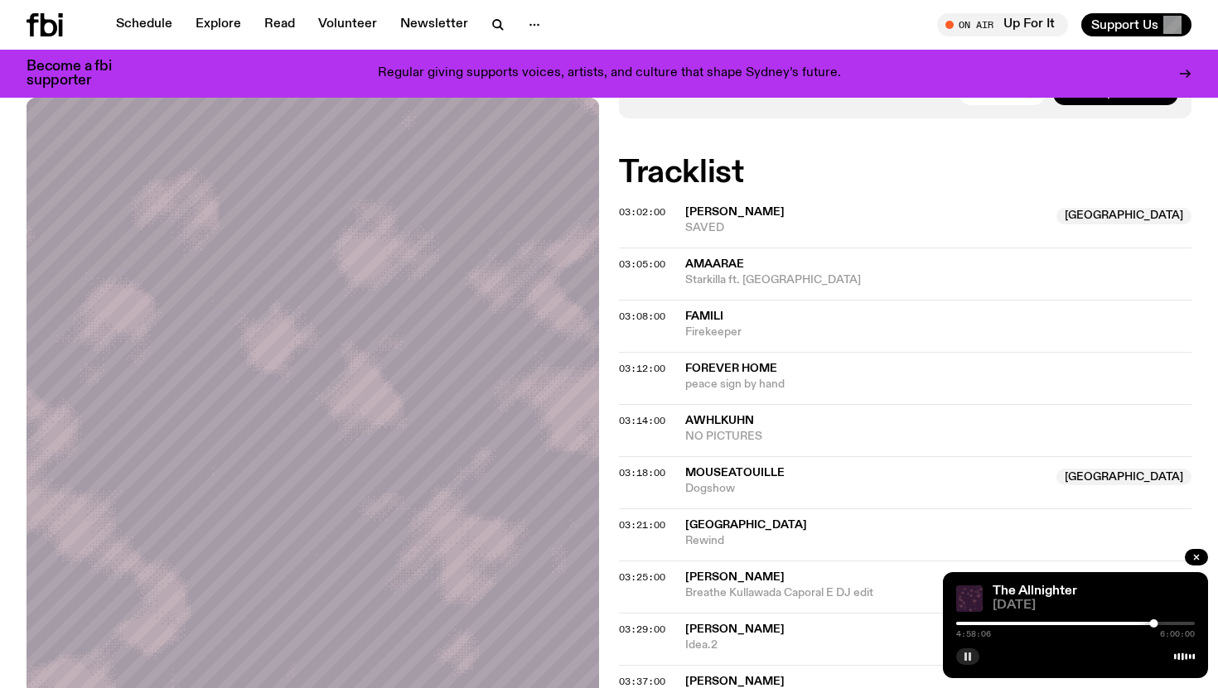
click at [968, 659] on rect "button" at bounding box center [969, 657] width 2 height 8
